Goal: Information Seeking & Learning: Learn about a topic

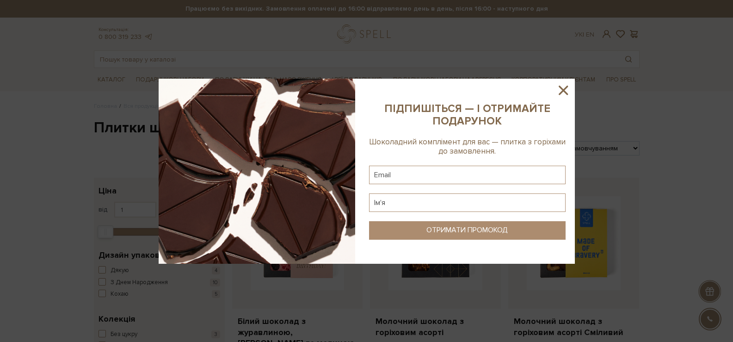
click at [558, 91] on icon at bounding box center [563, 90] width 16 height 16
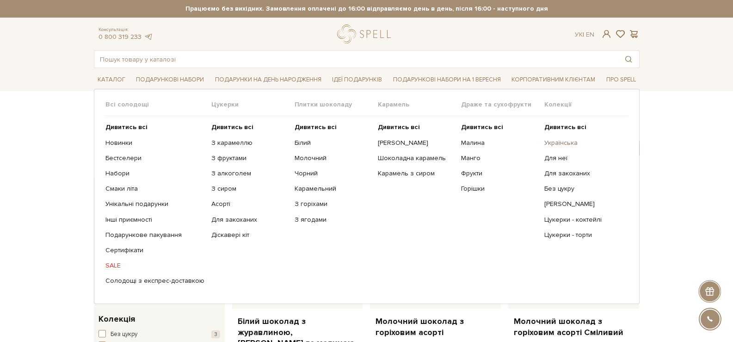
click at [560, 141] on link "Українська" at bounding box center [582, 143] width 76 height 8
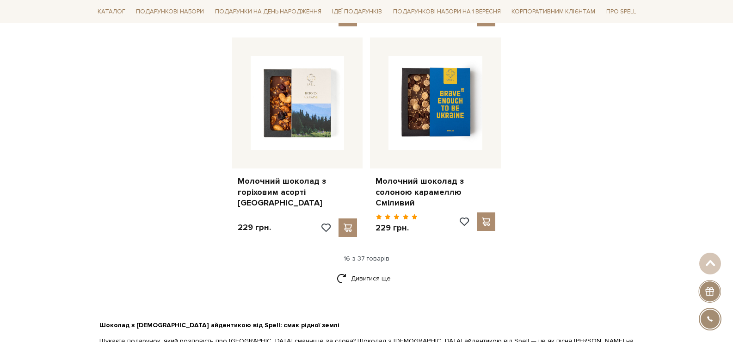
scroll to position [1202, 0]
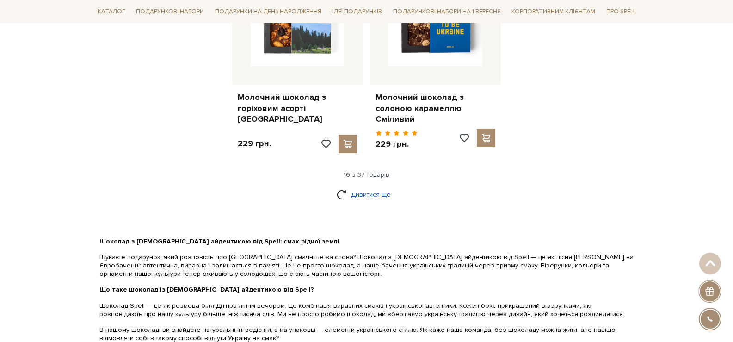
click at [373, 186] on link "Дивитися ще" at bounding box center [367, 194] width 60 height 16
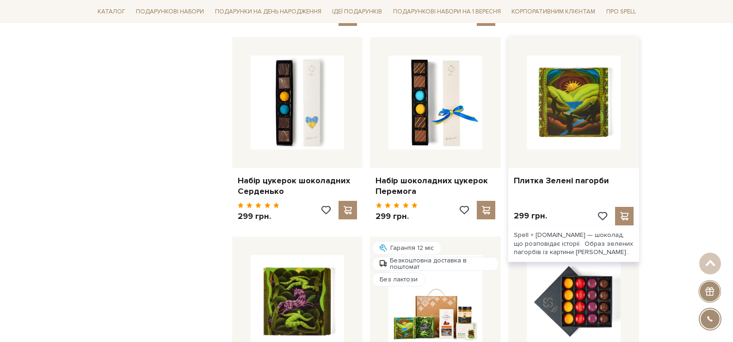
scroll to position [1850, 0]
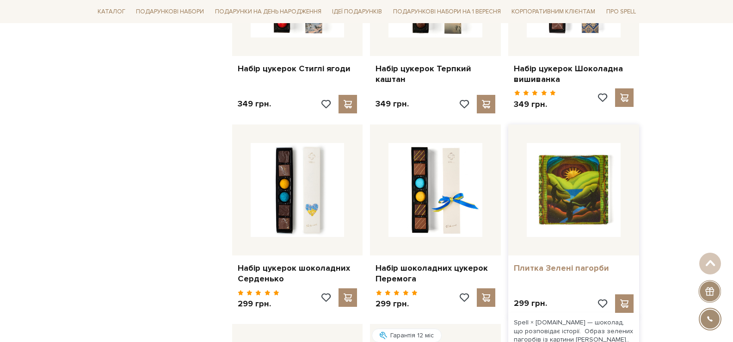
click at [548, 263] on link "Плитка Зелені пагорби" at bounding box center [574, 268] width 120 height 11
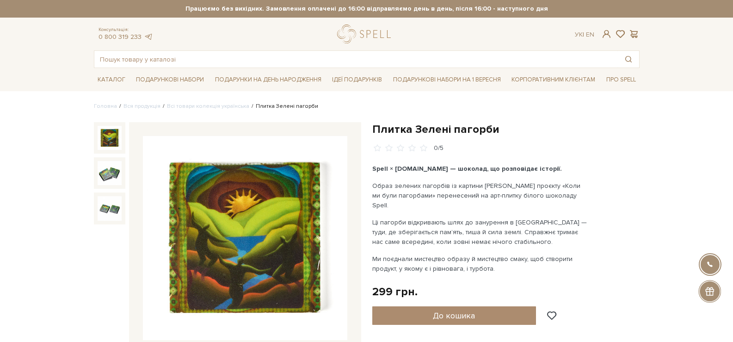
click at [269, 186] on img at bounding box center [245, 238] width 204 height 204
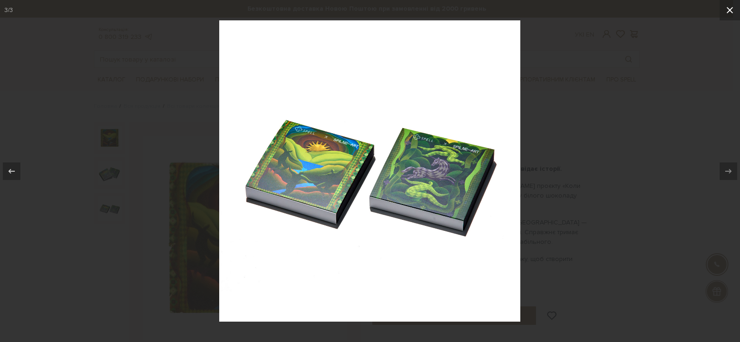
click at [732, 11] on icon at bounding box center [729, 10] width 11 height 11
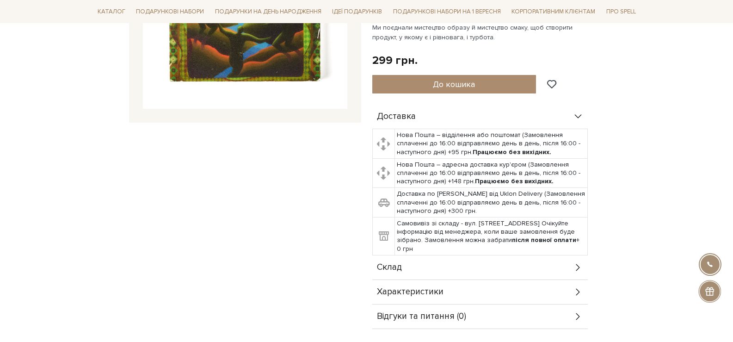
scroll to position [370, 0]
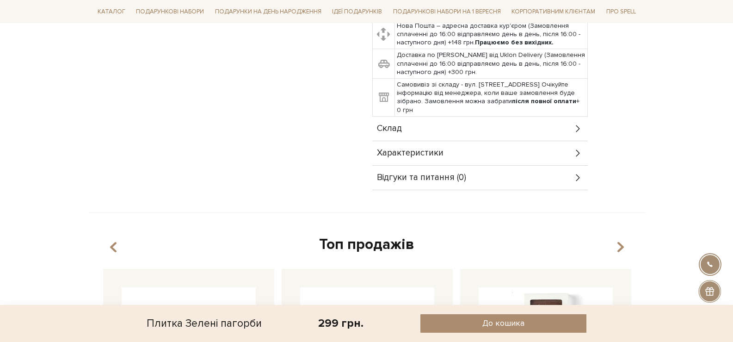
click at [443, 117] on div "Склад" at bounding box center [480, 129] width 216 height 24
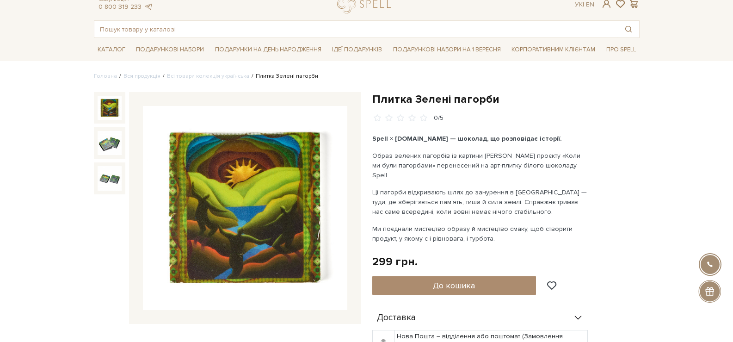
scroll to position [0, 0]
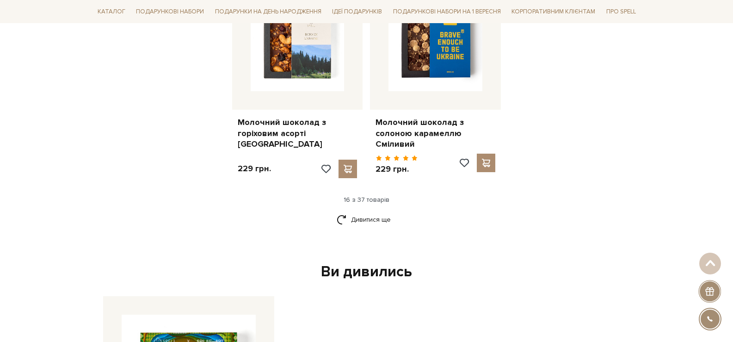
scroll to position [1237, 0]
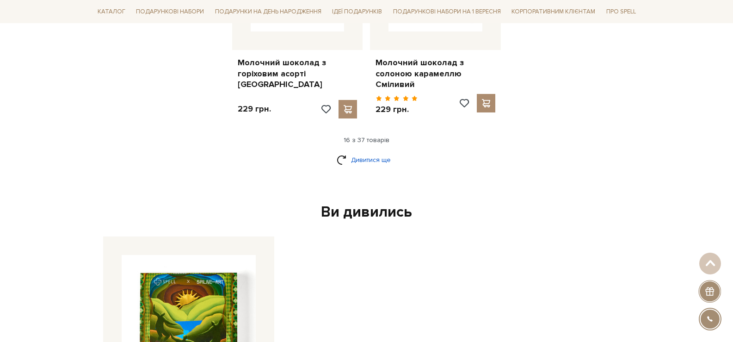
click at [376, 153] on link "Дивитися ще" at bounding box center [367, 160] width 60 height 16
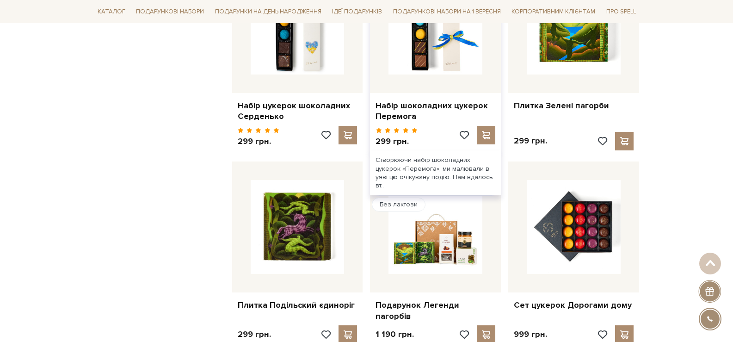
scroll to position [2069, 0]
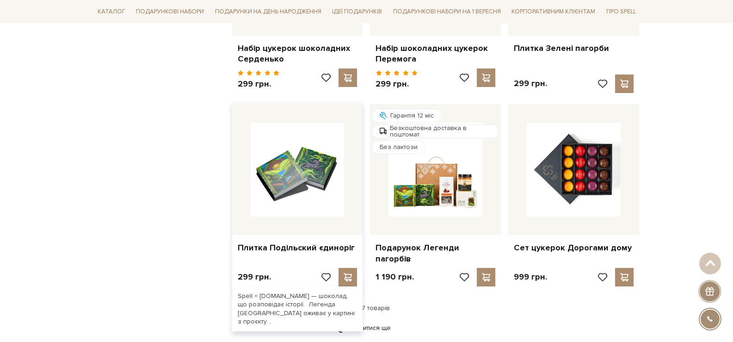
click at [313, 155] on img at bounding box center [298, 170] width 94 height 94
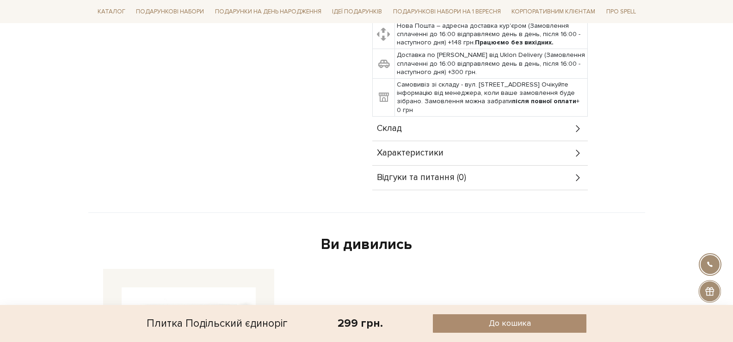
scroll to position [462, 0]
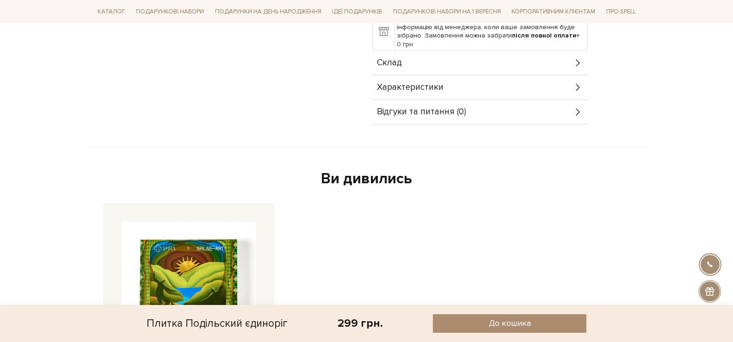
click at [436, 58] on div "Склад" at bounding box center [480, 63] width 216 height 24
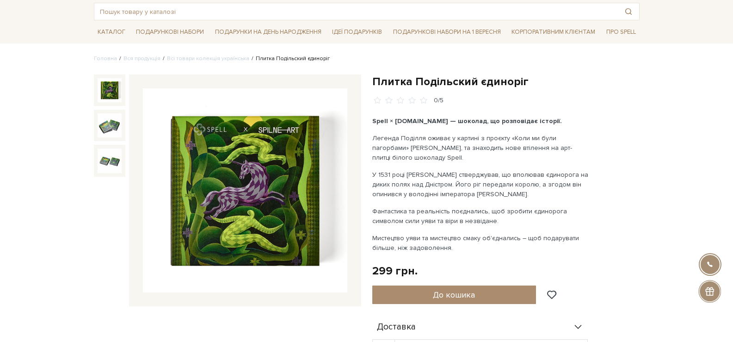
scroll to position [0, 0]
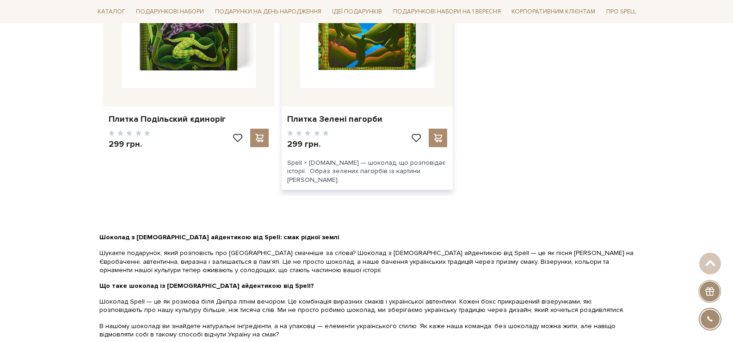
scroll to position [1307, 0]
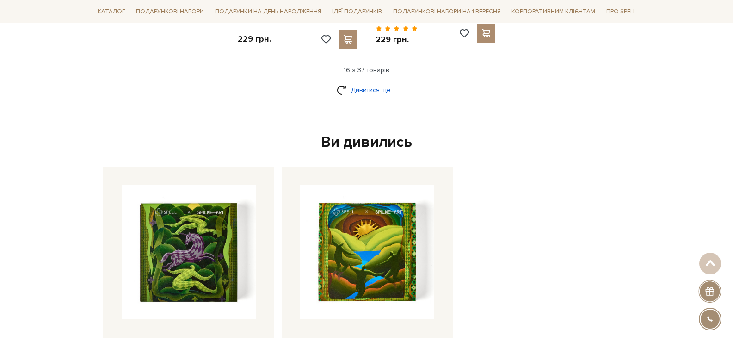
click at [352, 82] on link "Дивитися ще" at bounding box center [367, 90] width 60 height 16
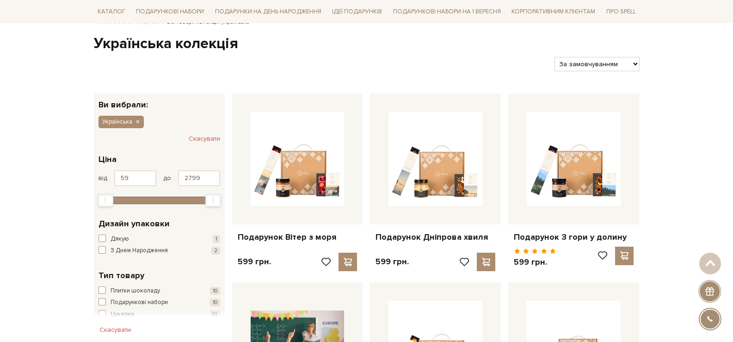
scroll to position [0, 0]
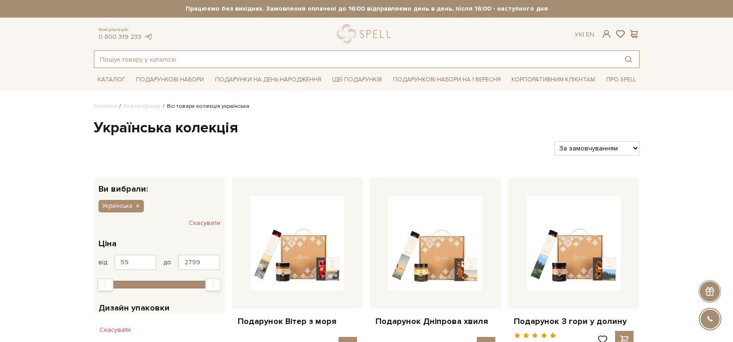
click at [442, 53] on input "text" at bounding box center [355, 59] width 523 height 17
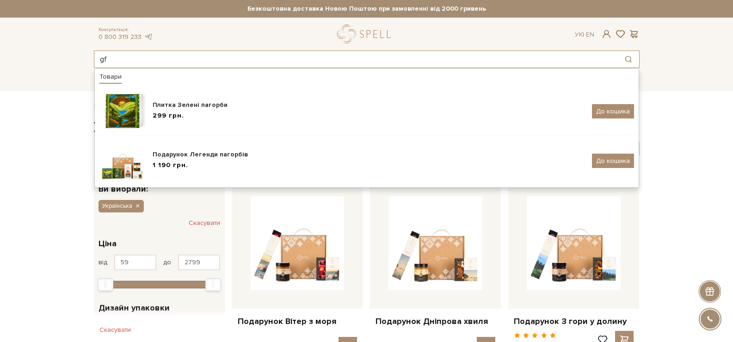
type input "g"
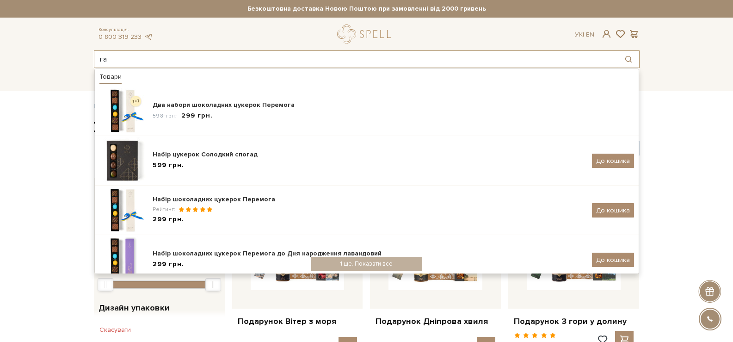
type input "г"
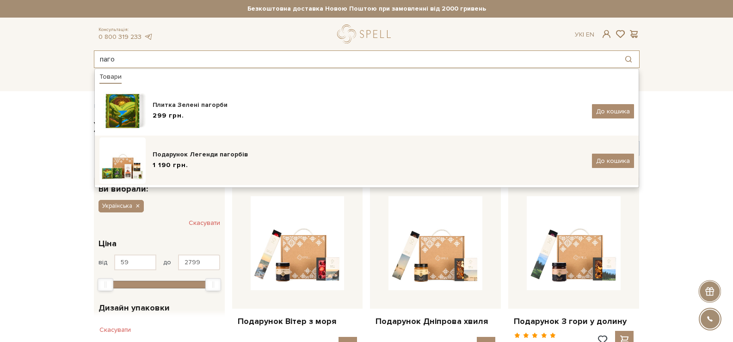
type input "паго"
click at [335, 160] on div "1 190 грн." at bounding box center [369, 165] width 432 height 10
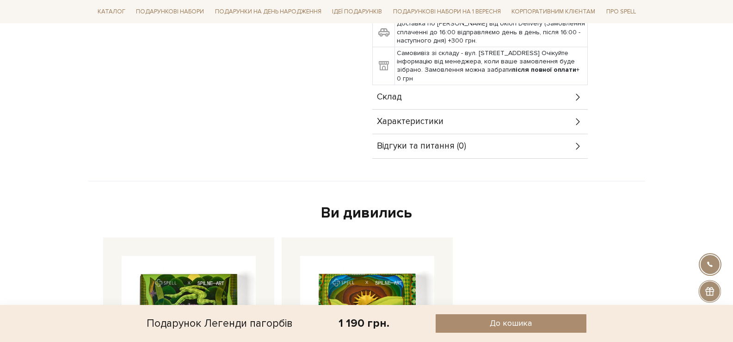
scroll to position [324, 0]
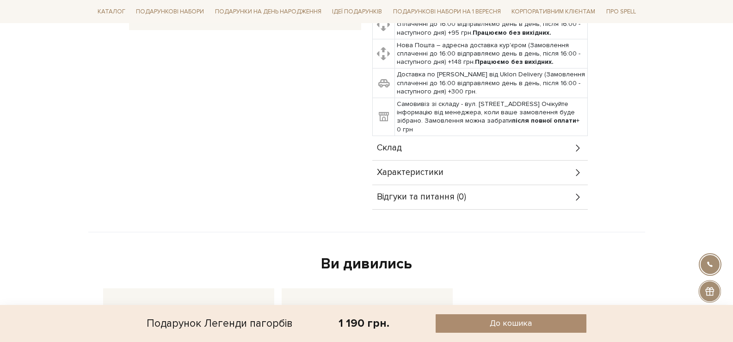
click at [438, 173] on span "Характеристики" at bounding box center [410, 172] width 67 height 8
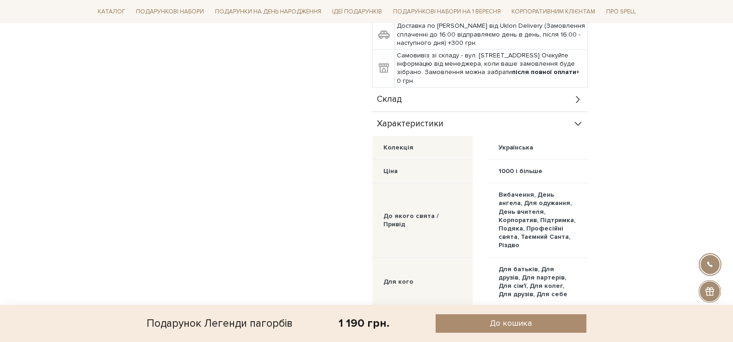
scroll to position [370, 0]
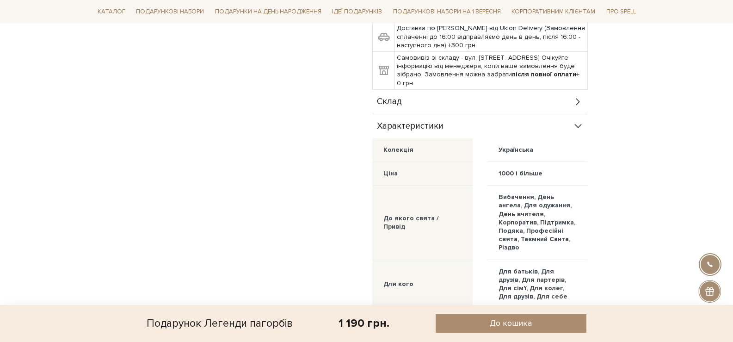
click at [422, 103] on div "Склад" at bounding box center [480, 102] width 216 height 24
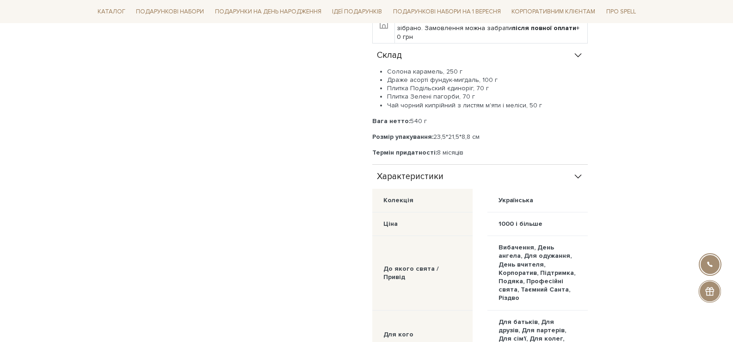
scroll to position [92, 0]
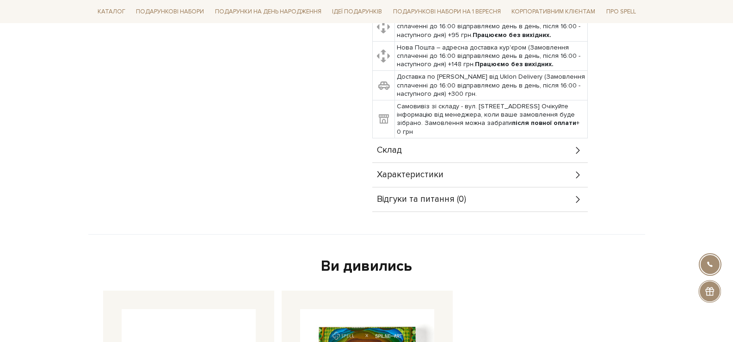
scroll to position [462, 0]
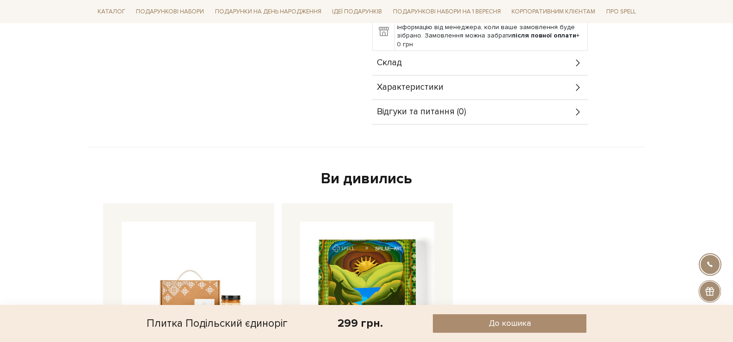
click at [464, 92] on div "Характеристики" at bounding box center [480, 87] width 216 height 24
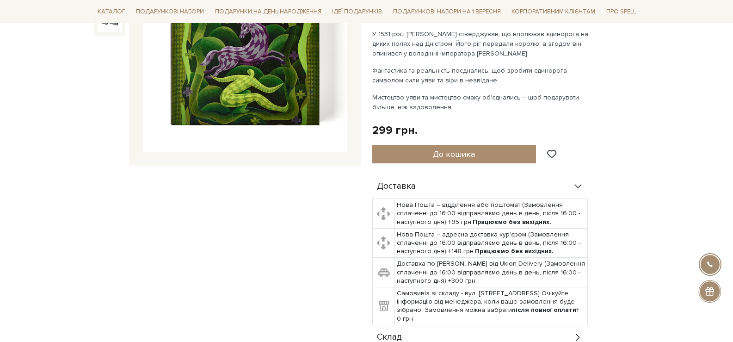
scroll to position [92, 0]
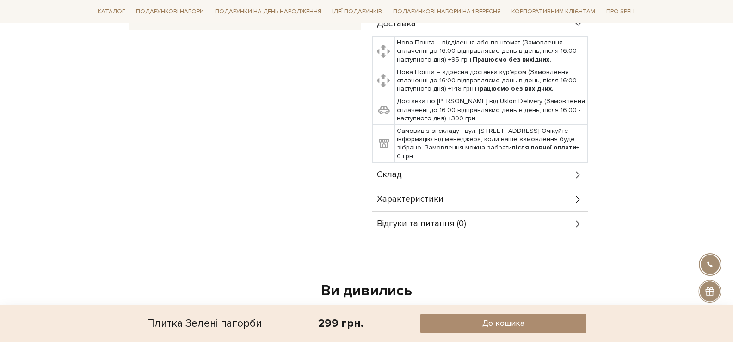
click at [470, 187] on div "Характеристики" at bounding box center [480, 199] width 216 height 24
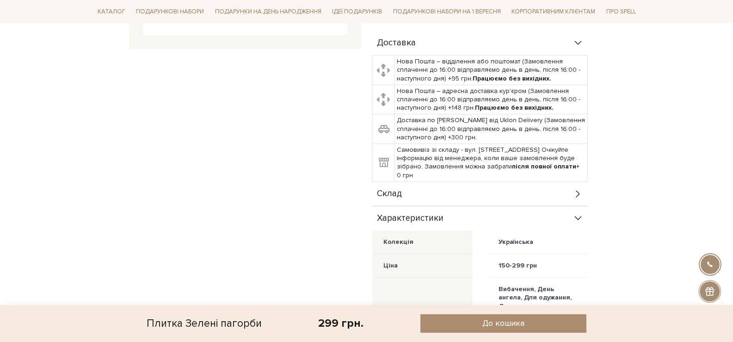
scroll to position [324, 0]
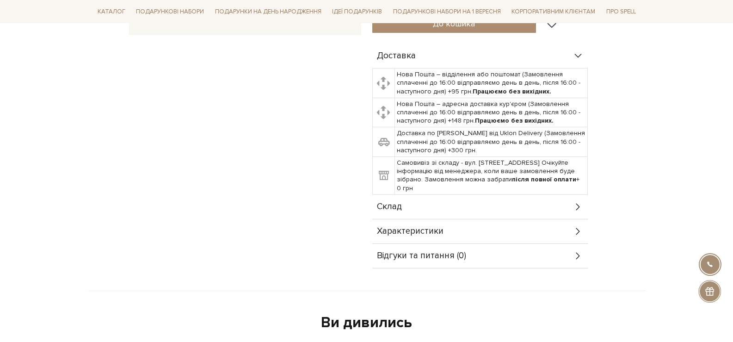
scroll to position [324, 0]
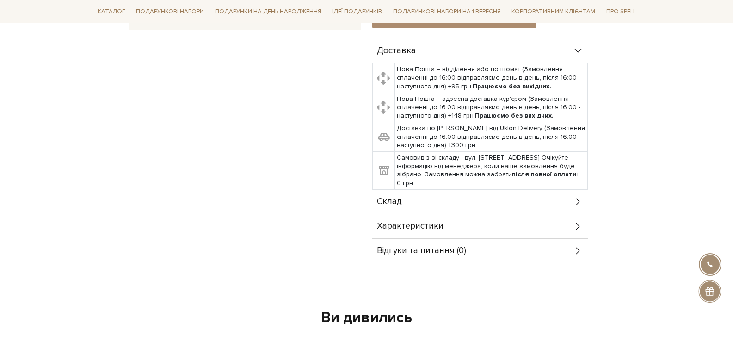
click at [504, 235] on div "Характеристики" at bounding box center [480, 226] width 216 height 24
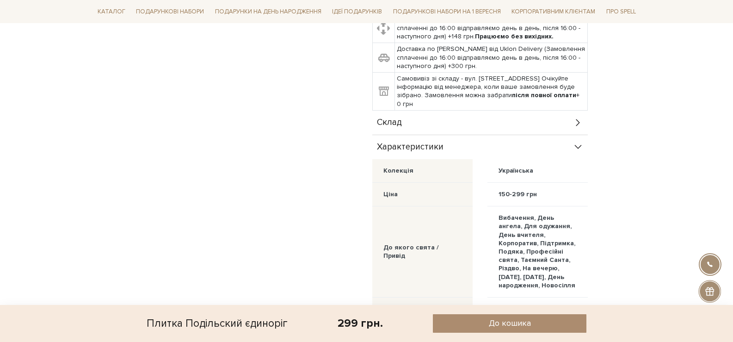
scroll to position [277, 0]
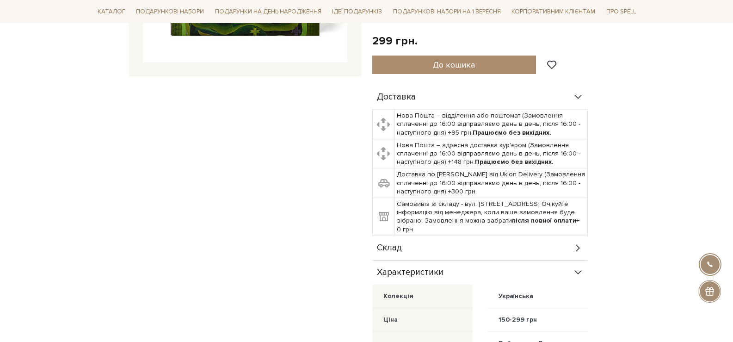
click at [498, 267] on div "Характеристики" at bounding box center [480, 272] width 216 height 24
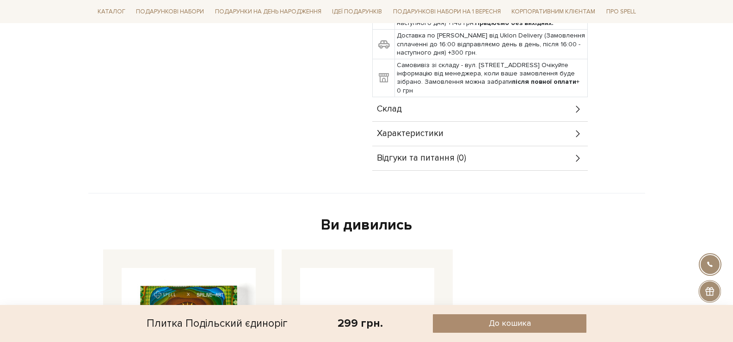
click at [439, 114] on div "Склад" at bounding box center [480, 109] width 216 height 24
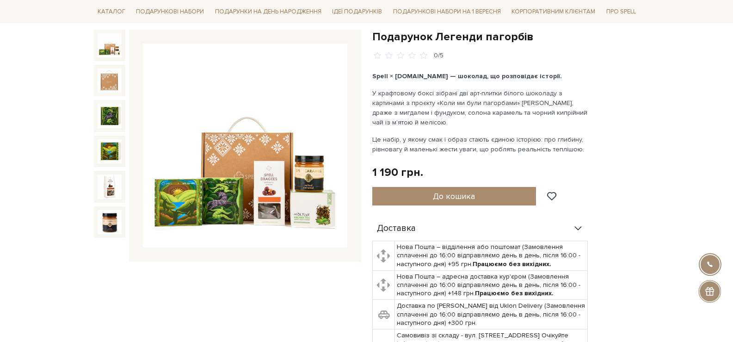
scroll to position [277, 0]
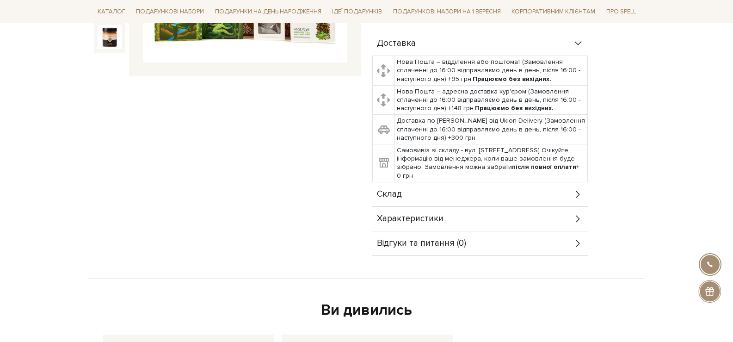
click at [446, 207] on div "Характеристики" at bounding box center [480, 219] width 216 height 24
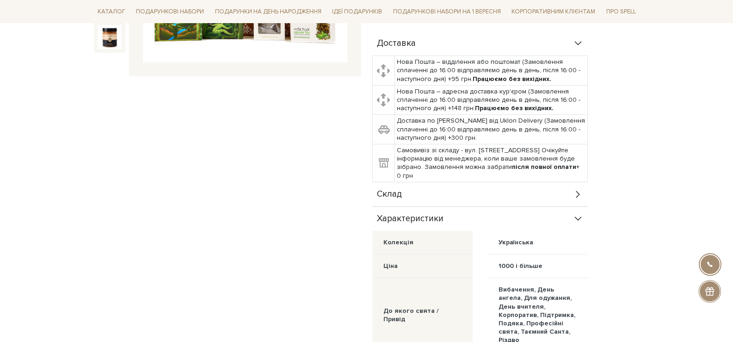
click at [464, 190] on div "Склад" at bounding box center [480, 194] width 216 height 24
